Goal: Transaction & Acquisition: Purchase product/service

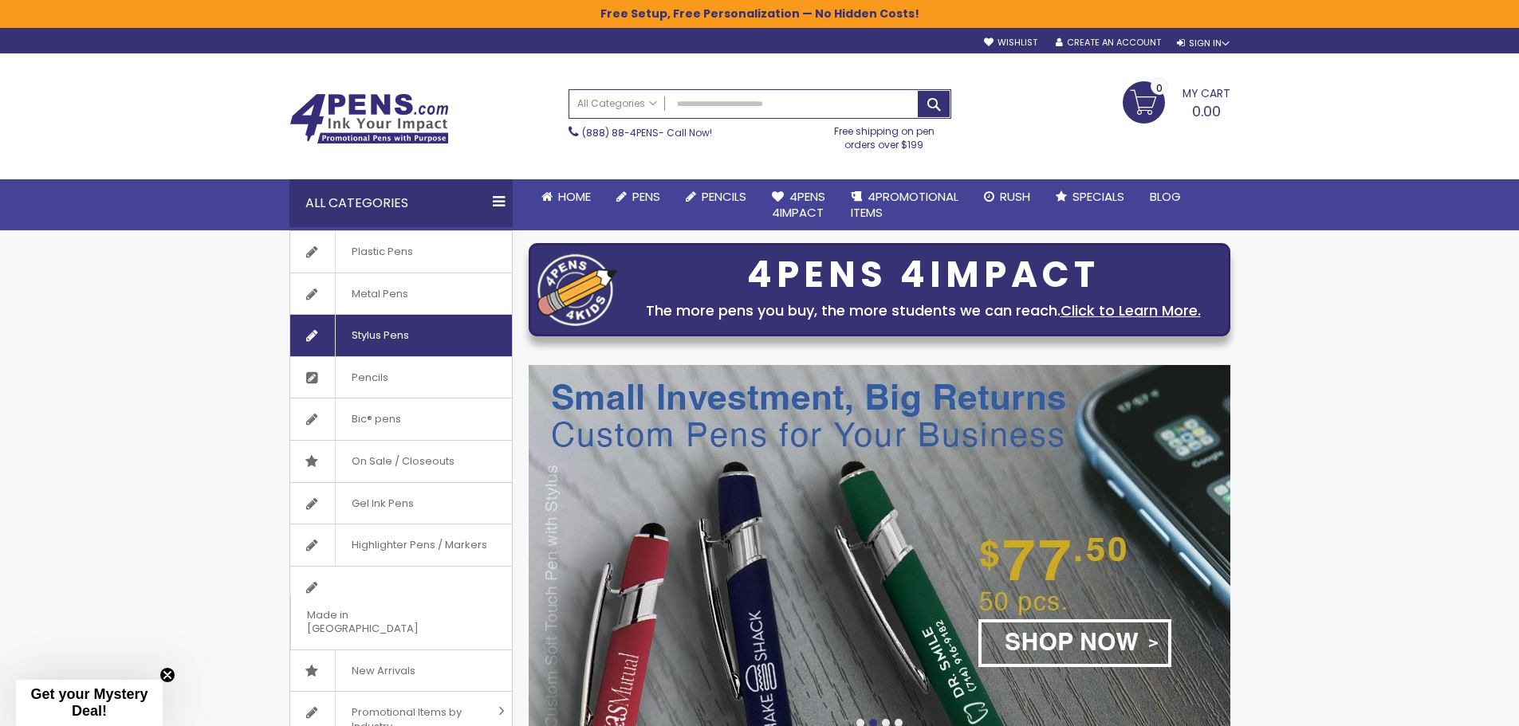
click at [438, 338] on link "Stylus Pens" at bounding box center [401, 335] width 222 height 41
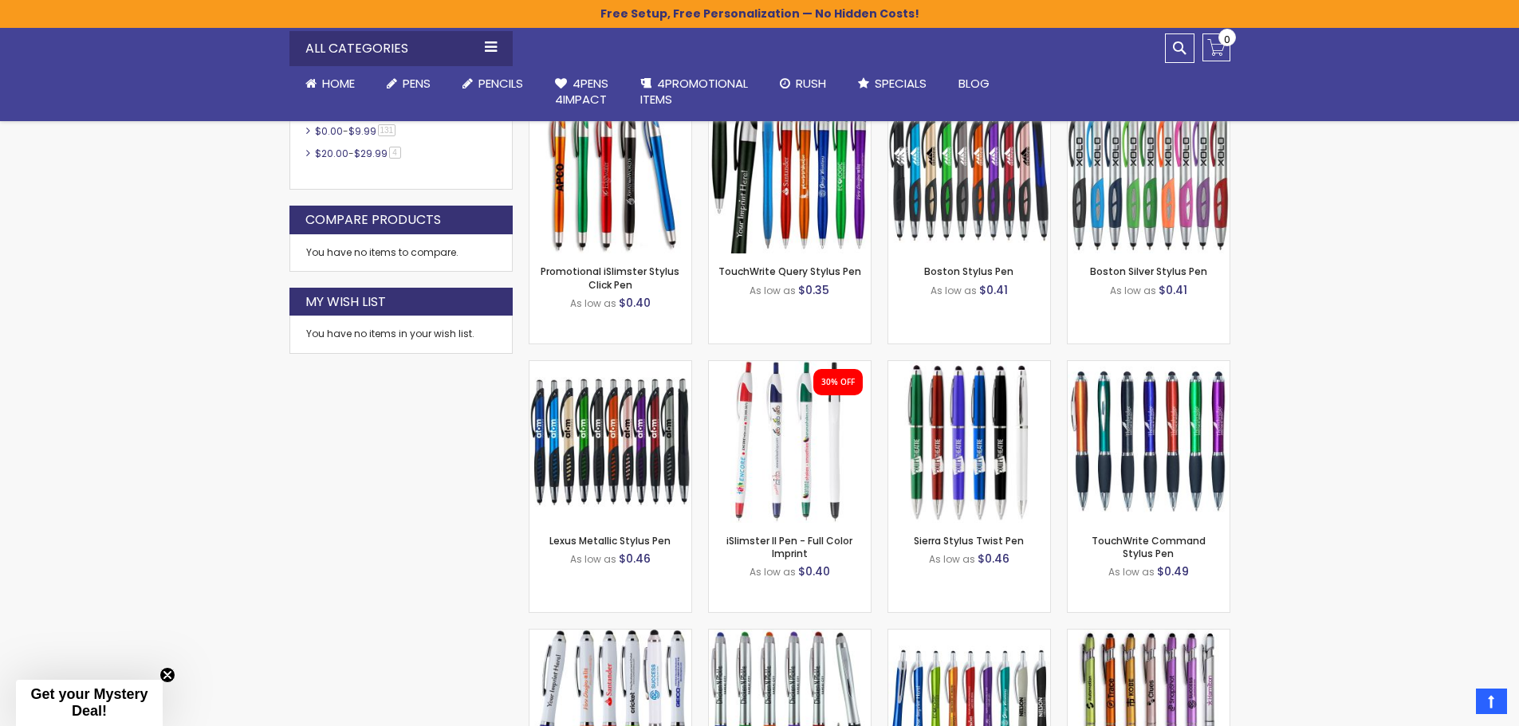
scroll to position [985, 0]
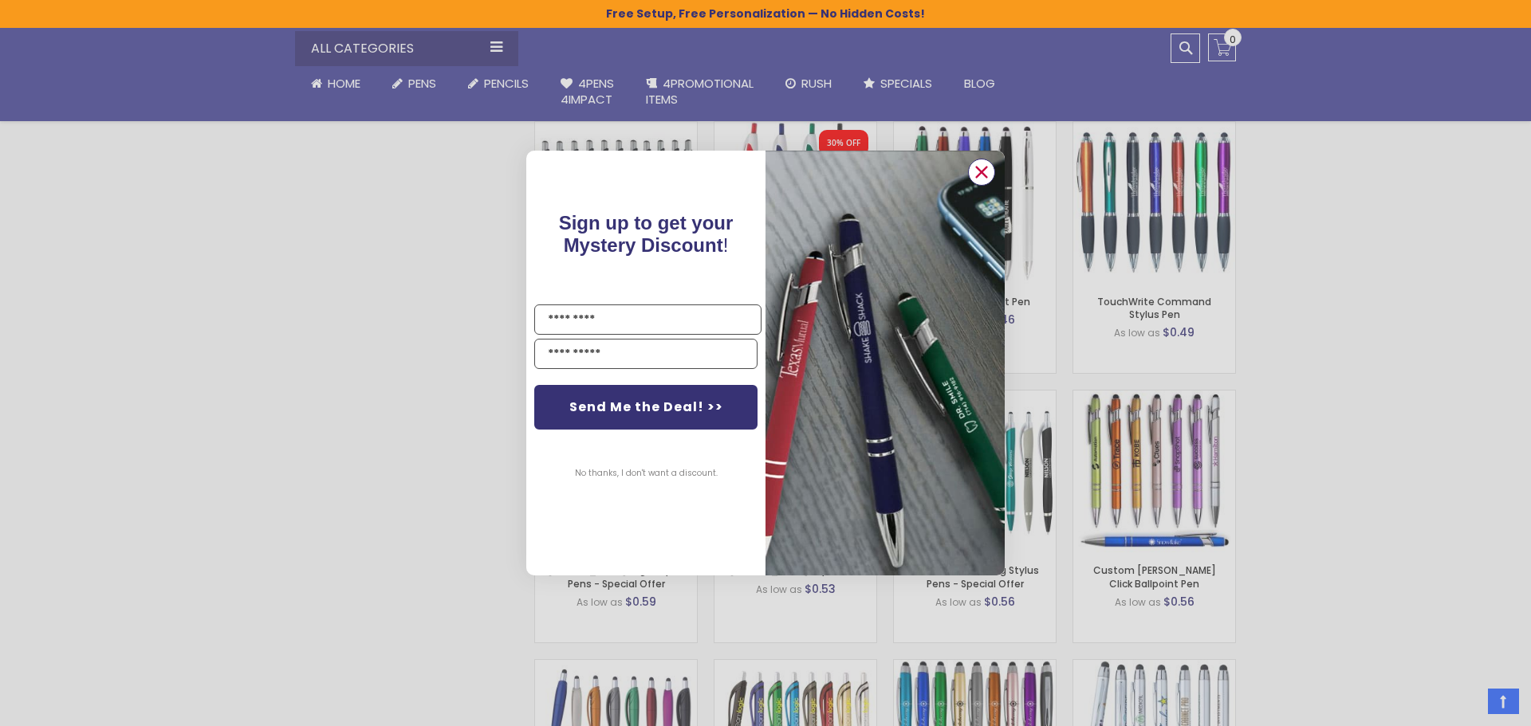
click at [984, 172] on icon "Close dialog" at bounding box center [982, 172] width 26 height 26
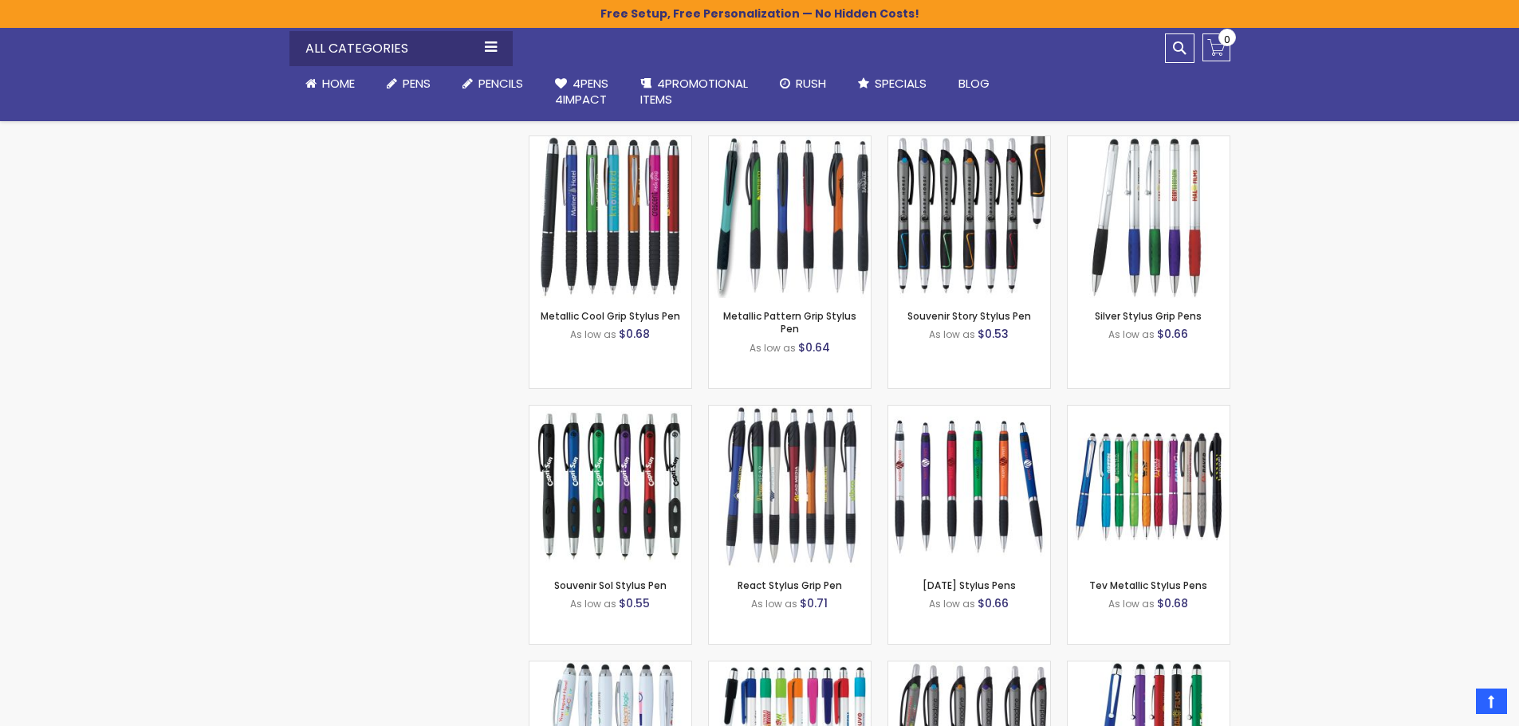
scroll to position [1782, 0]
